Goal: Find specific page/section: Find specific page/section

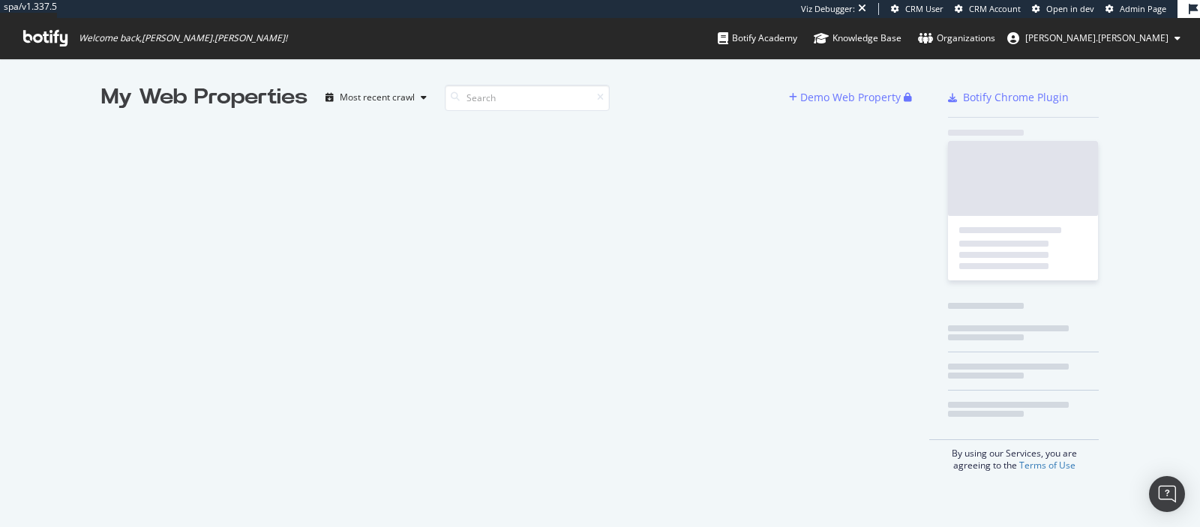
scroll to position [527, 1200]
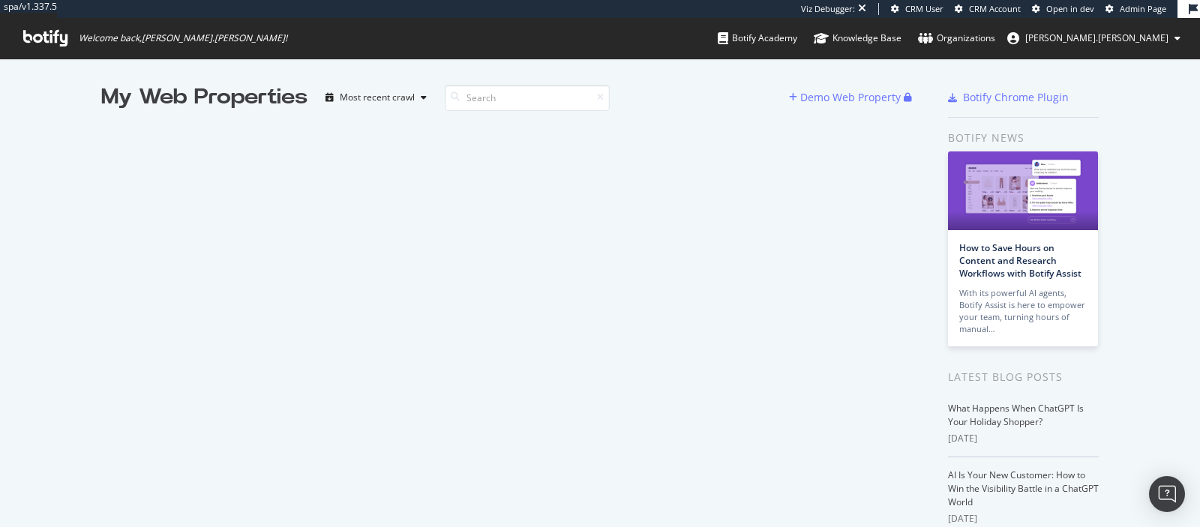
click at [1144, 15] on div "Viz Debugger: CRM User CRM Account Open in dev Admin Page" at bounding box center [989, 9] width 377 height 18
click at [1143, 7] on span "Admin Page" at bounding box center [1143, 8] width 47 height 11
